Goal: Information Seeking & Learning: Learn about a topic

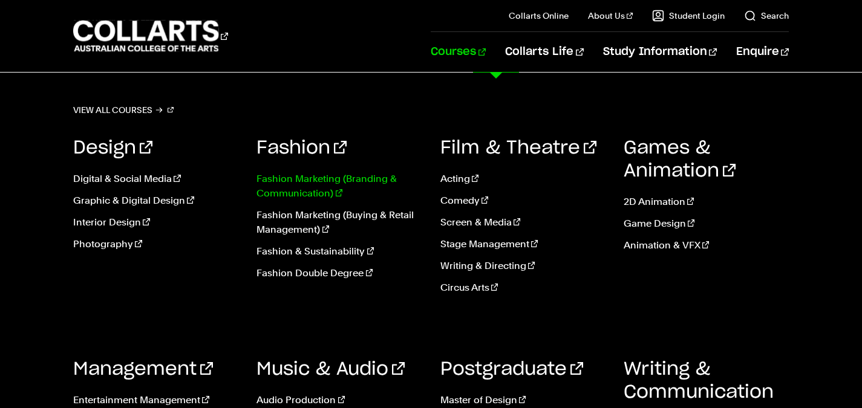
scroll to position [2623, 0]
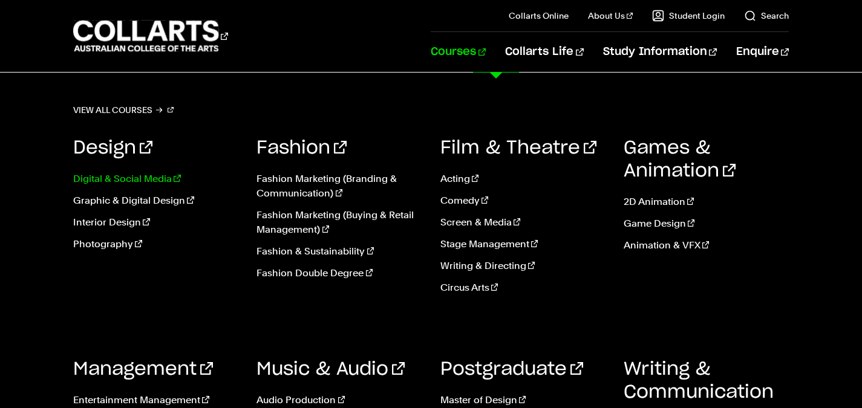
click at [96, 172] on link "Digital & Social Media" at bounding box center [155, 179] width 165 height 15
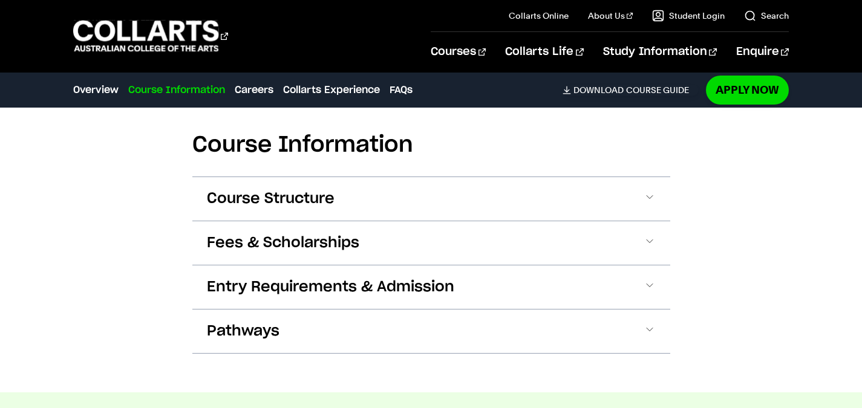
scroll to position [1230, 0]
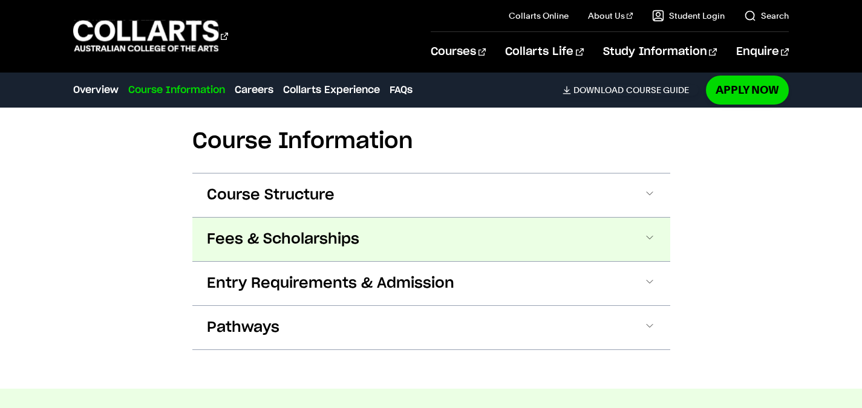
click at [347, 251] on button "Fees & Scholarships" at bounding box center [431, 240] width 478 height 44
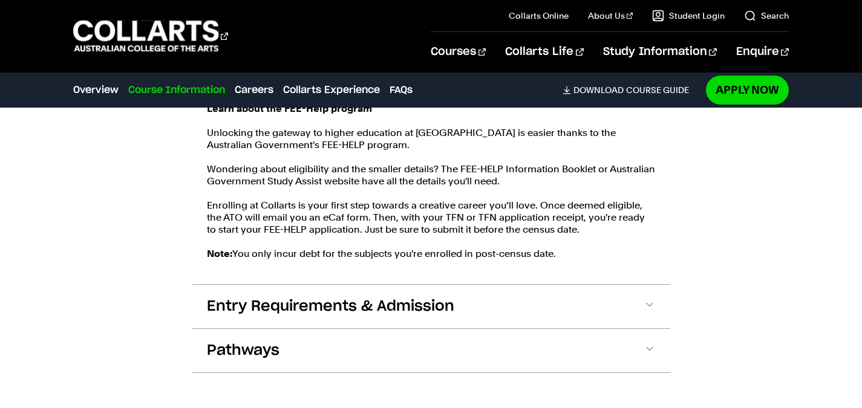
scroll to position [1641, 0]
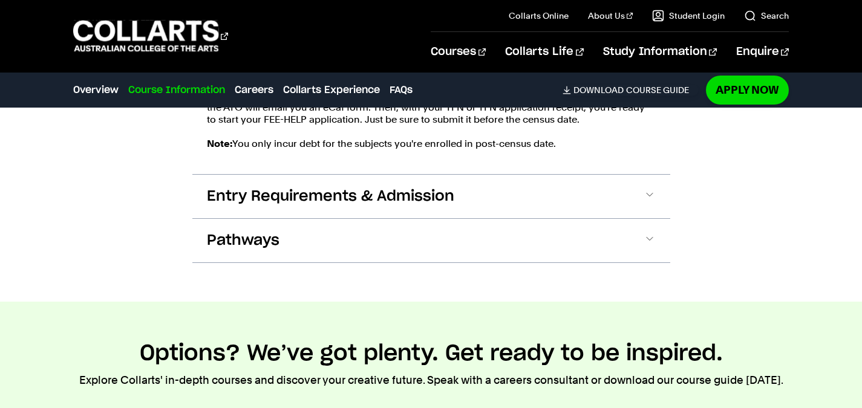
click at [519, 153] on div "Learn about the FEE-Help program Unlocking the gateway to higher education at […" at bounding box center [431, 77] width 449 height 169
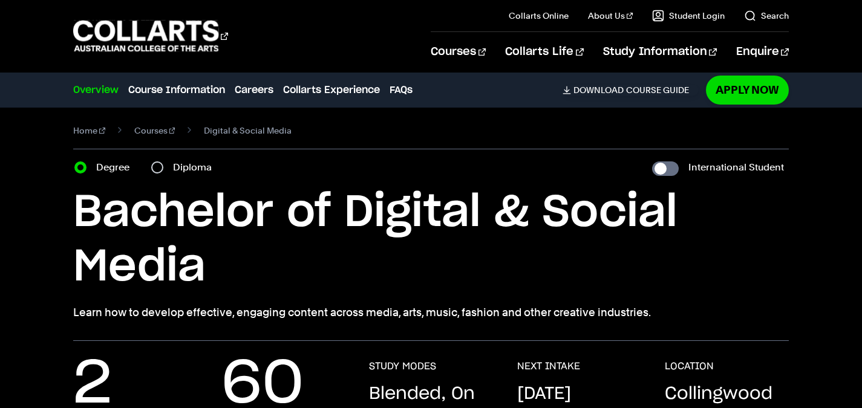
scroll to position [0, 0]
